Goal: Use online tool/utility: Utilize a website feature to perform a specific function

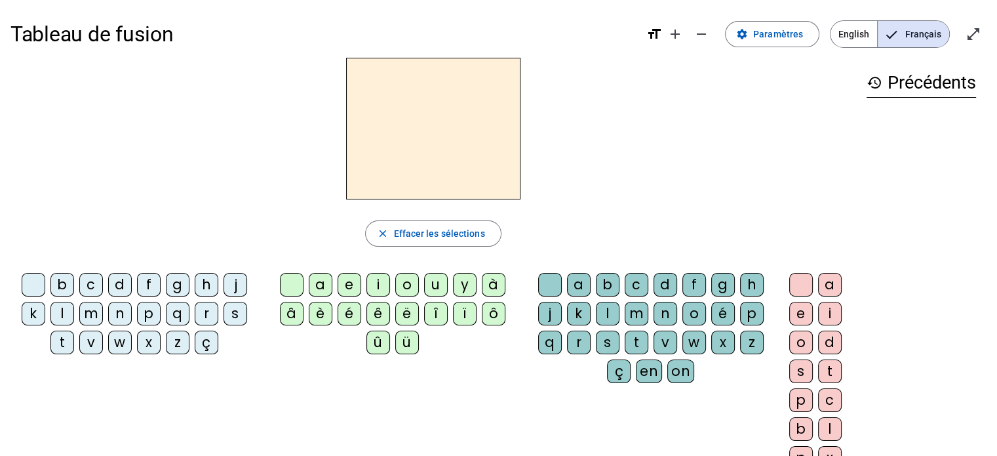
click at [237, 314] on div "s" at bounding box center [236, 314] width 24 height 24
click at [436, 287] on div "u" at bounding box center [436, 285] width 24 height 24
click at [70, 283] on div "b" at bounding box center [62, 285] width 24 height 24
click at [61, 309] on div "l" at bounding box center [62, 314] width 24 height 24
click at [60, 342] on div "t" at bounding box center [62, 343] width 24 height 24
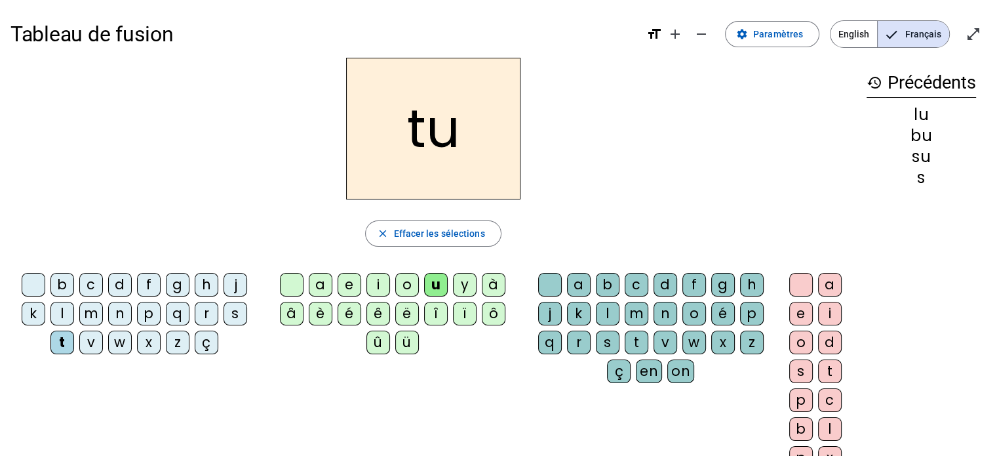
click at [320, 283] on div "a" at bounding box center [321, 285] width 24 height 24
click at [228, 311] on div "s" at bounding box center [236, 314] width 24 height 24
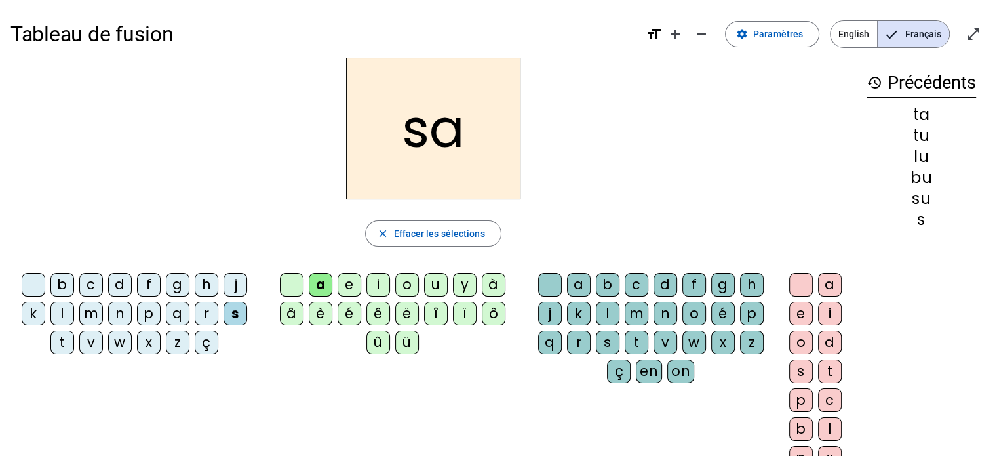
click at [86, 308] on div "m" at bounding box center [91, 314] width 24 height 24
click at [62, 312] on div "l" at bounding box center [62, 314] width 24 height 24
click at [351, 285] on div "e" at bounding box center [350, 285] width 24 height 24
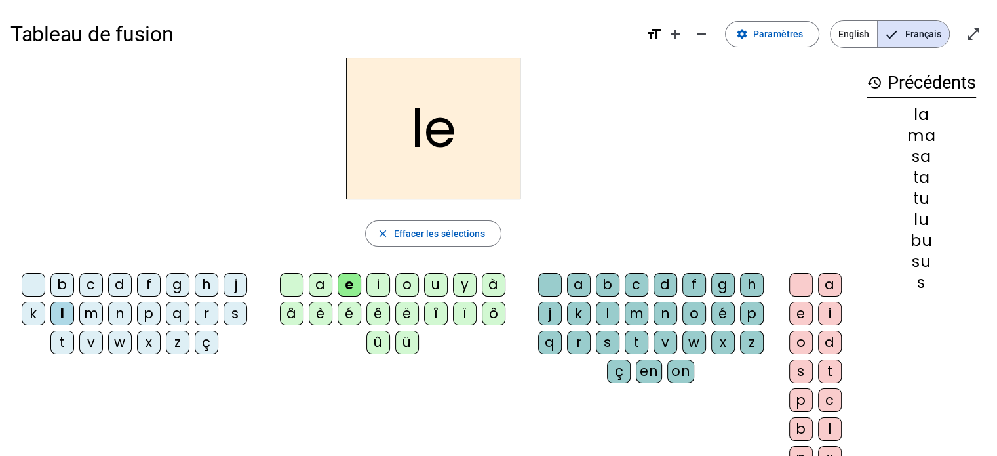
click at [231, 316] on div "s" at bounding box center [236, 314] width 24 height 24
